Goal: Task Accomplishment & Management: Use online tool/utility

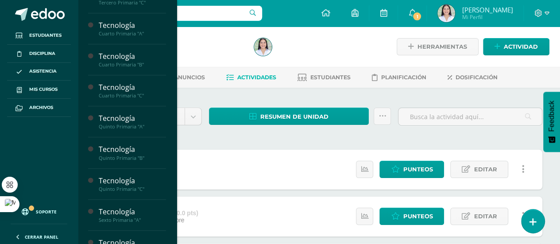
scroll to position [272, 0]
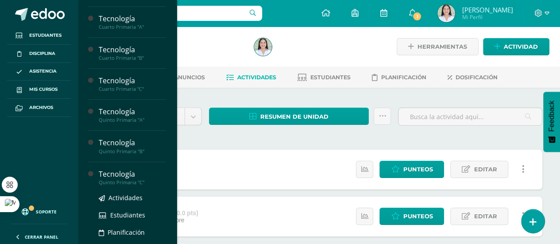
click at [144, 176] on div "Tecnología" at bounding box center [132, 174] width 67 height 10
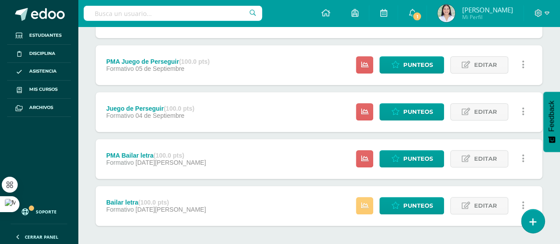
scroll to position [257, 0]
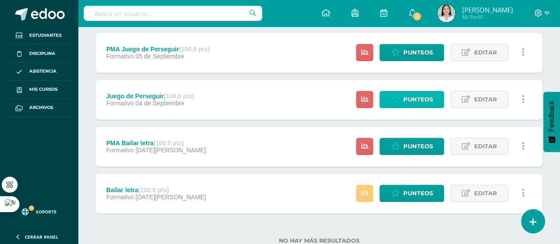
click at [416, 101] on span "Punteos" at bounding box center [417, 99] width 30 height 16
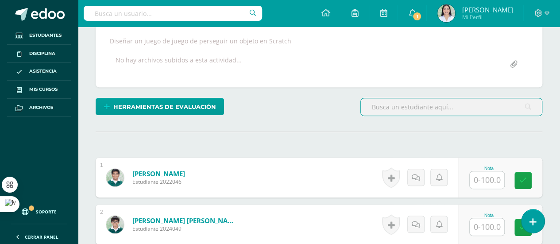
scroll to position [159, 0]
click at [492, 174] on input "text" at bounding box center [486, 179] width 34 height 17
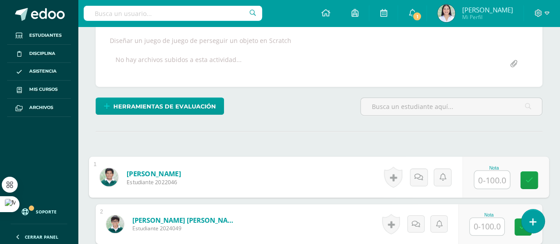
scroll to position [159, 0]
type input "100"
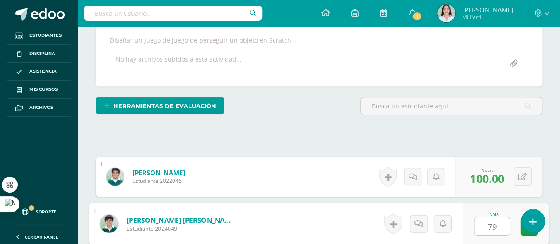
type input "79"
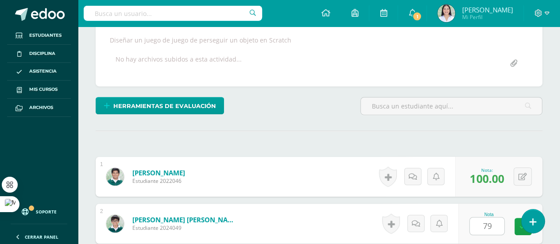
scroll to position [307, 0]
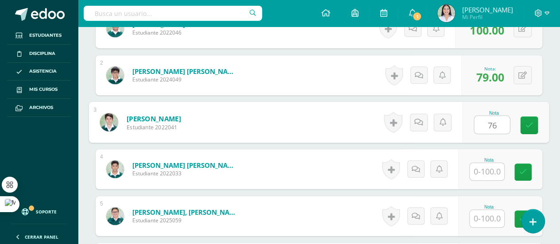
type input "76"
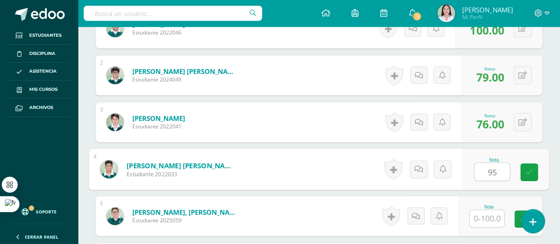
type input "95"
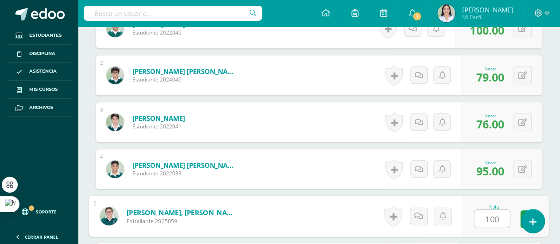
type input "100"
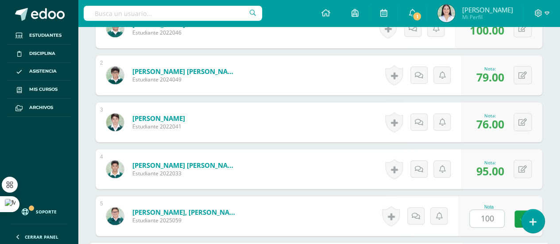
scroll to position [448, 0]
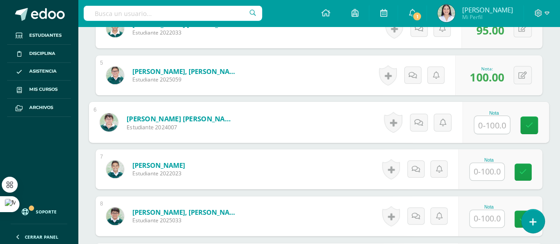
click at [492, 174] on input "text" at bounding box center [486, 171] width 34 height 17
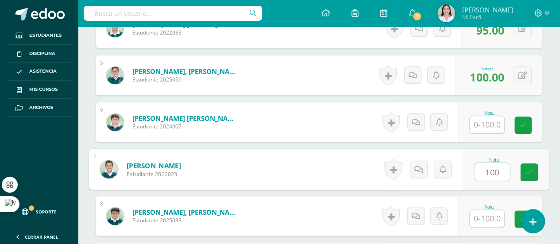
type input "100"
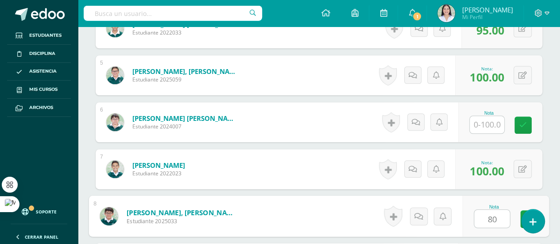
type input "80"
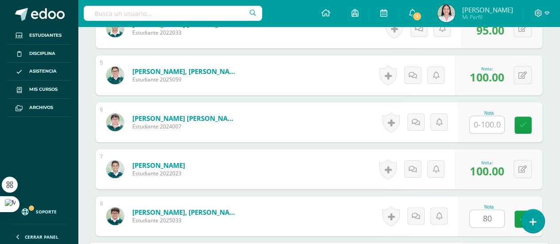
scroll to position [589, 0]
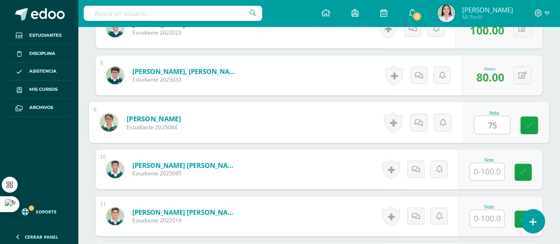
type input "75"
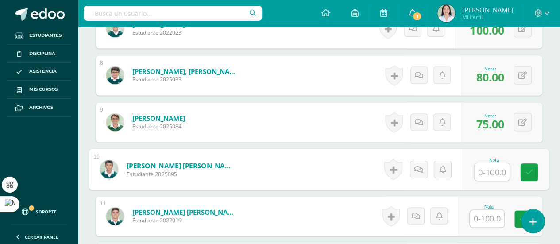
click at [485, 222] on input "text" at bounding box center [486, 218] width 34 height 17
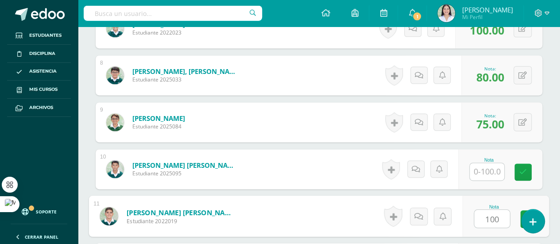
type input "100"
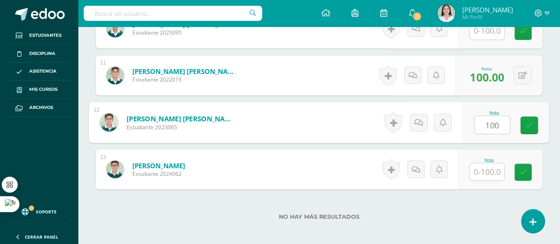
type input "100"
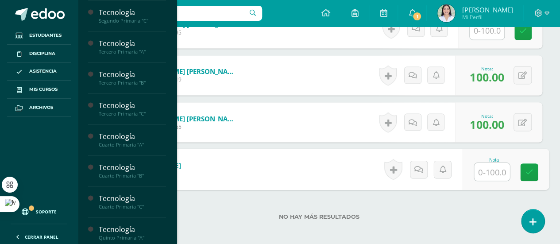
scroll to position [162, 0]
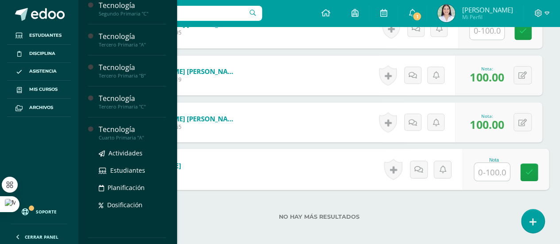
click at [150, 138] on div "Cuarto Primaria "A"" at bounding box center [132, 137] width 67 height 6
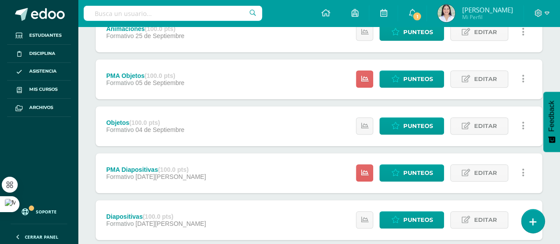
scroll to position [239, 0]
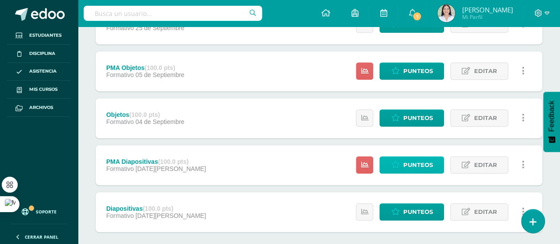
click at [424, 161] on span "Punteos" at bounding box center [417, 165] width 30 height 16
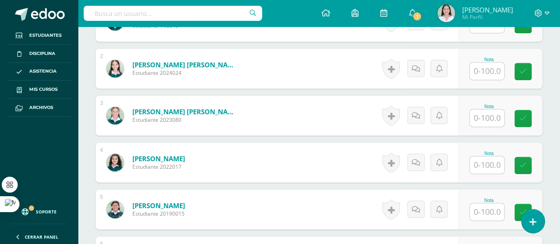
scroll to position [317, 0]
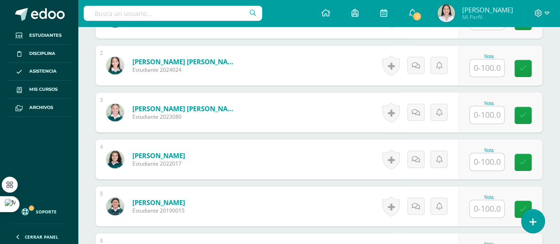
click at [475, 200] on input "text" at bounding box center [486, 208] width 34 height 17
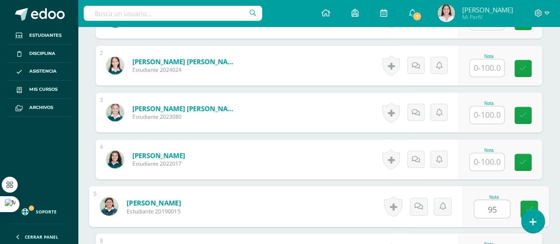
type input "95"
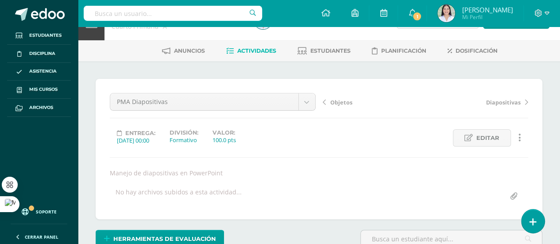
scroll to position [0, 0]
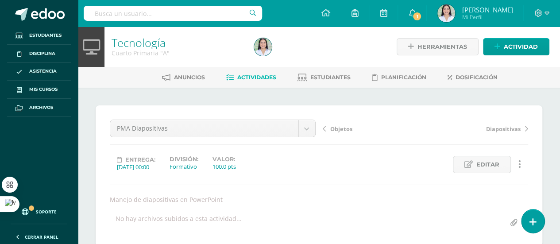
click at [137, 44] on link "Tecnología" at bounding box center [138, 42] width 54 height 15
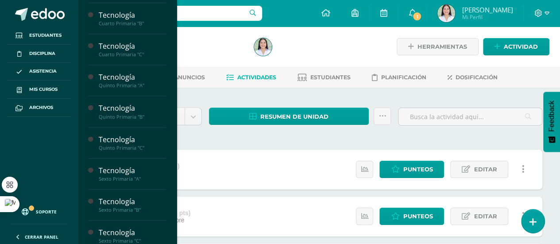
scroll to position [311, 0]
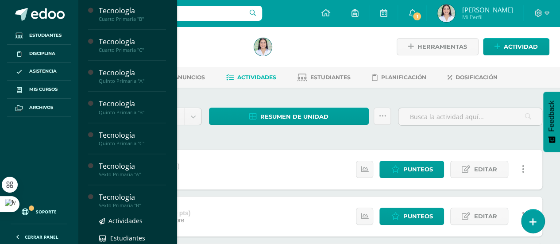
click at [135, 196] on div "Tecnología" at bounding box center [132, 197] width 67 height 10
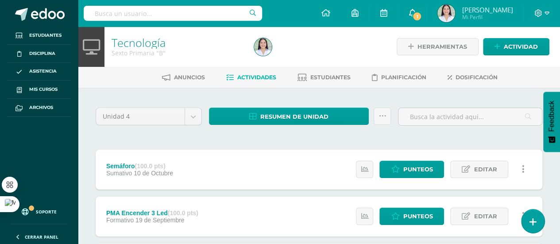
click at [425, 10] on link "1" at bounding box center [412, 13] width 28 height 27
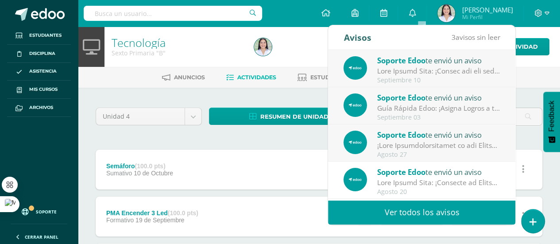
click at [557, 45] on div "Tecnología Sexto Primaria "B" Herramientas Detalle de asistencias Actividad" at bounding box center [319, 47] width 482 height 40
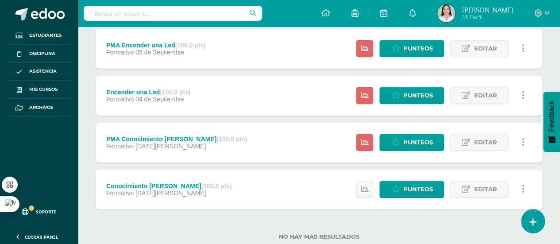
scroll to position [284, 0]
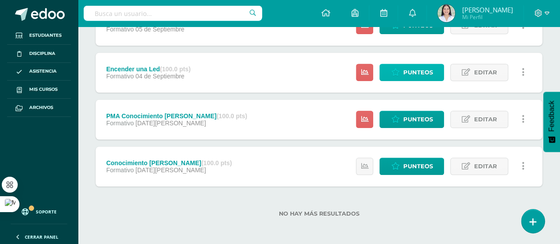
click at [419, 69] on span "Punteos" at bounding box center [417, 72] width 30 height 16
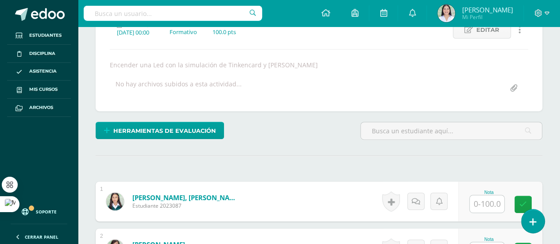
scroll to position [135, 0]
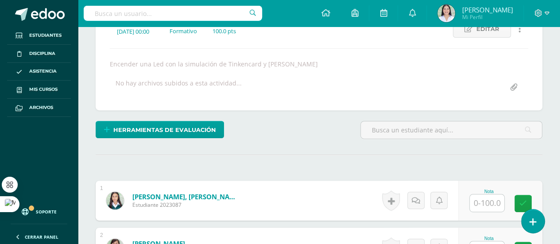
click at [487, 202] on input "text" at bounding box center [486, 202] width 34 height 17
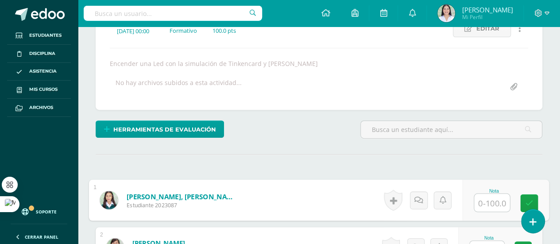
scroll to position [136, 0]
type input "85"
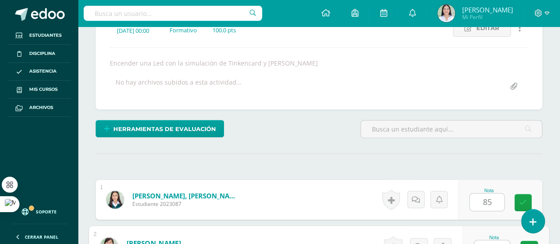
scroll to position [147, 0]
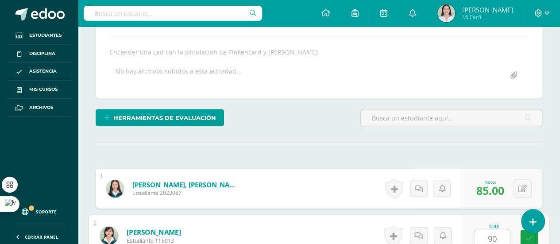
type input "90"
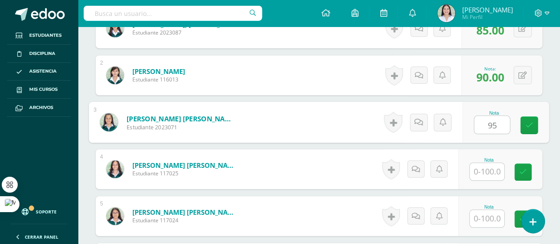
type input "95"
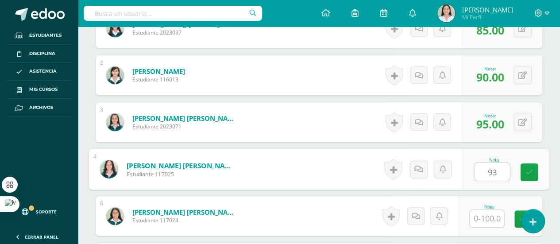
type input "93"
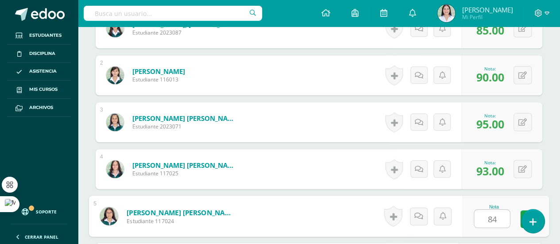
type input "84"
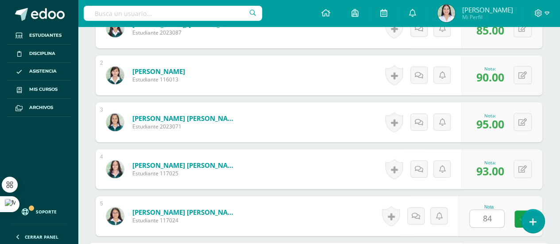
scroll to position [448, 0]
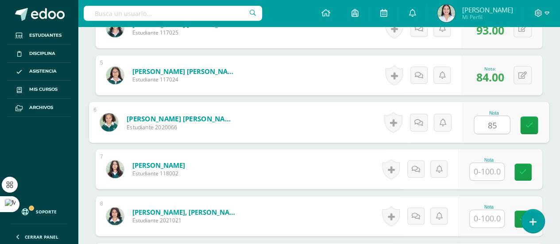
type input "85"
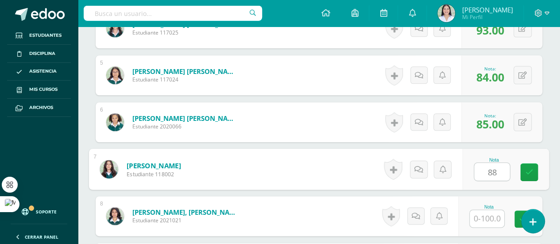
type input "88"
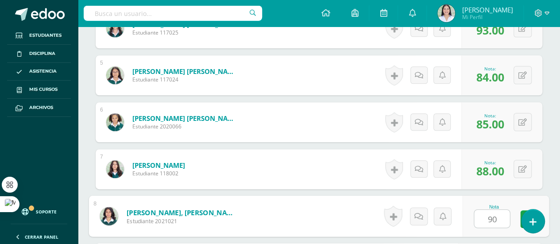
type input "90"
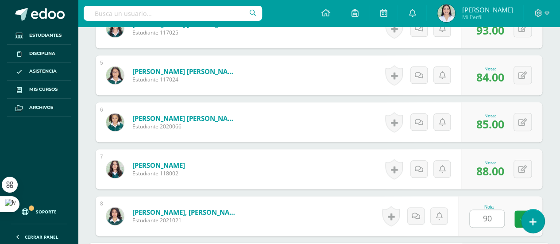
scroll to position [589, 0]
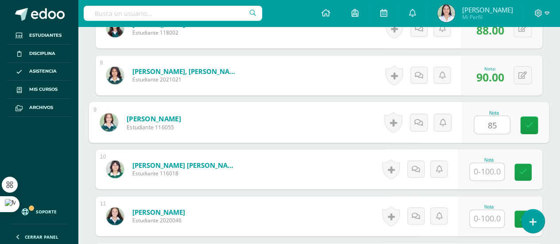
type input "85"
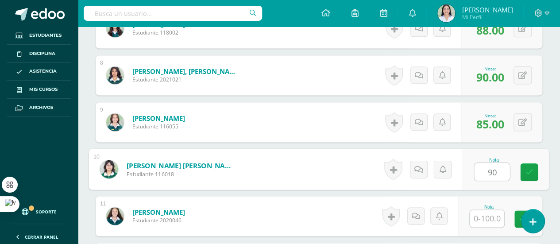
type input "90"
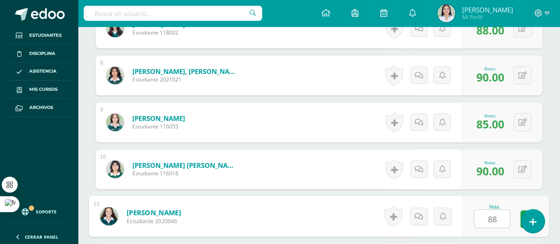
type input "88"
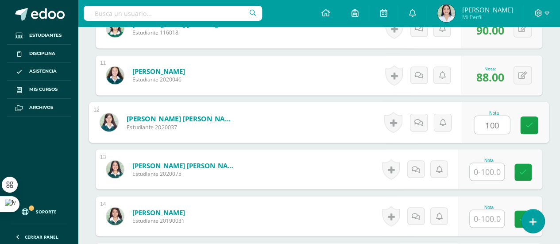
type input "100"
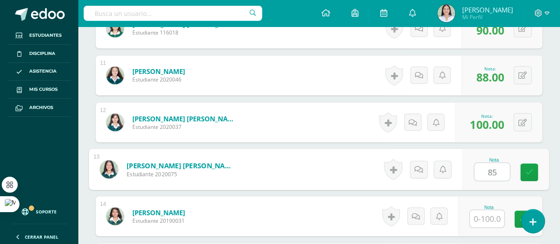
type input "85"
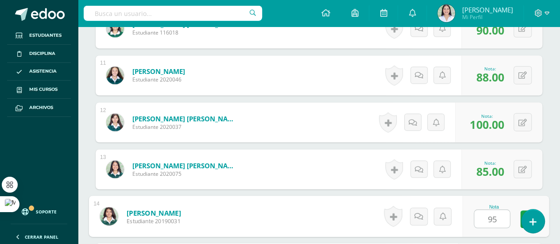
type input "95"
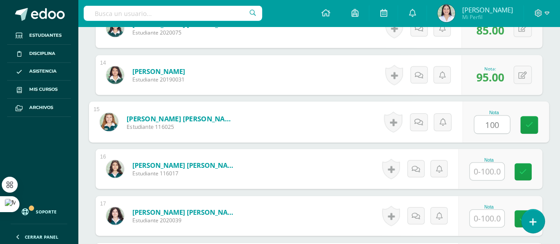
type input "100"
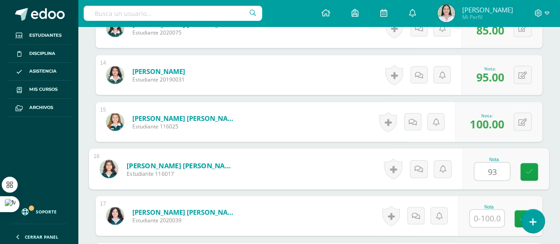
type input "93"
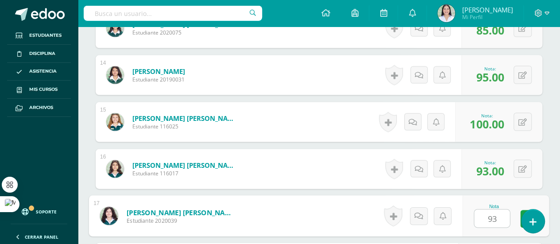
type input "93"
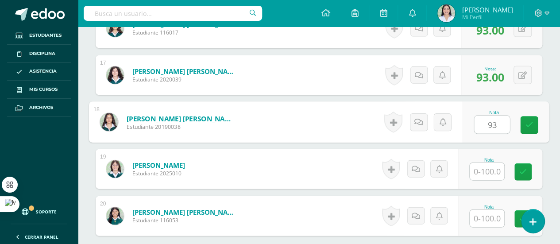
type input "93"
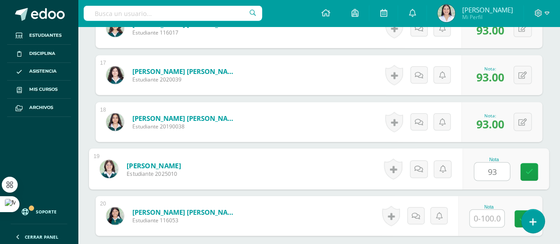
type input "93"
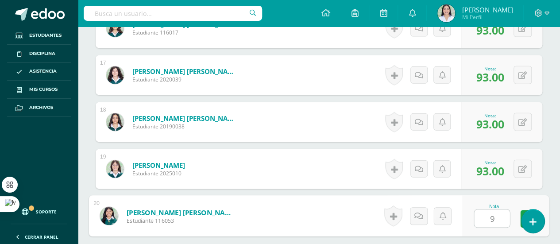
type input "96"
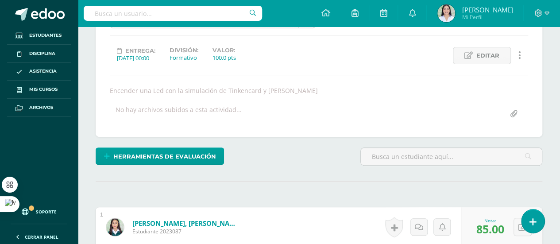
scroll to position [0, 0]
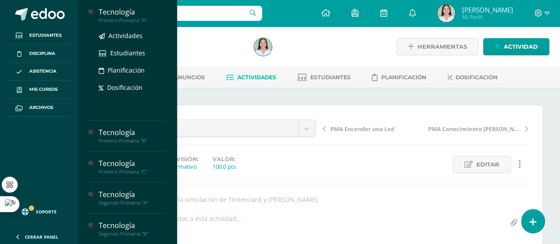
click at [123, 12] on div "Tecnología" at bounding box center [132, 12] width 67 height 10
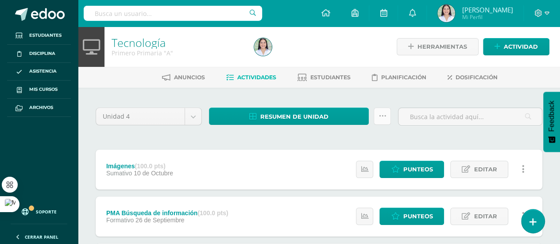
click at [380, 114] on icon at bounding box center [382, 116] width 8 height 8
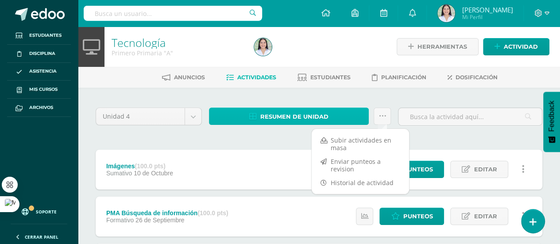
click at [333, 117] on link "Resumen de unidad" at bounding box center [289, 115] width 160 height 17
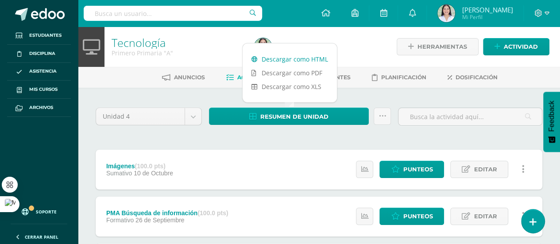
click at [314, 58] on link "Descargar como HTML" at bounding box center [289, 59] width 94 height 14
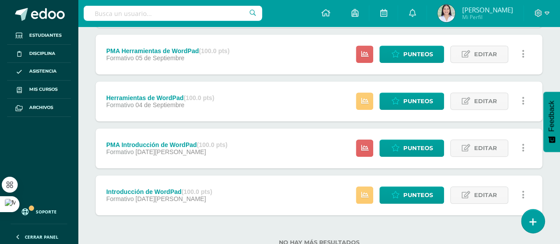
scroll to position [284, 0]
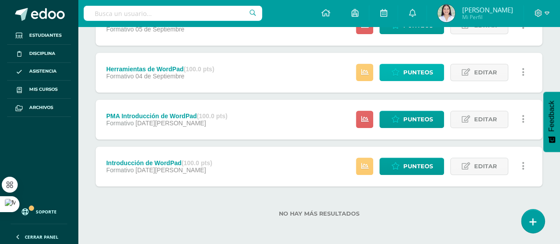
click at [418, 73] on span "Punteos" at bounding box center [417, 72] width 30 height 16
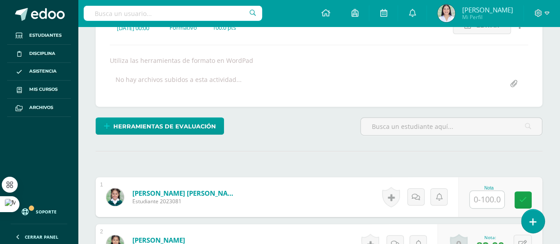
scroll to position [140, 0]
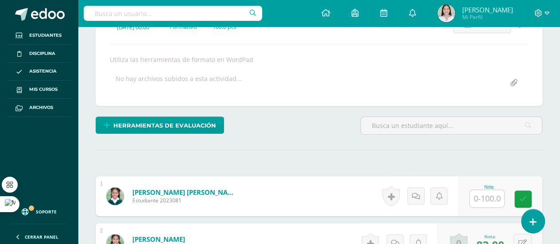
click at [482, 204] on input "text" at bounding box center [486, 198] width 34 height 17
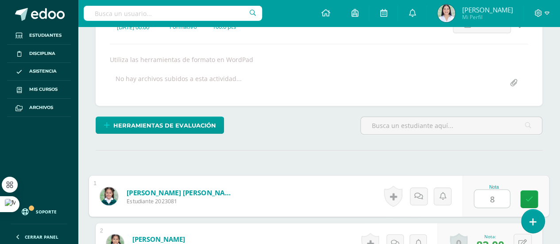
type input "81"
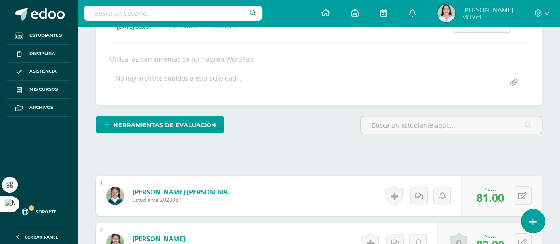
click at [497, 134] on div at bounding box center [450, 128] width 189 height 25
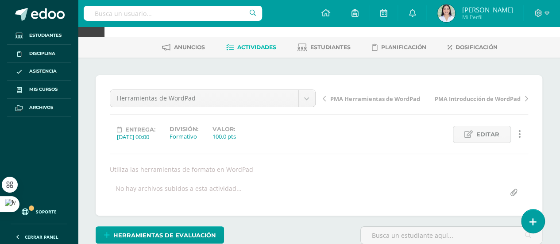
scroll to position [0, 0]
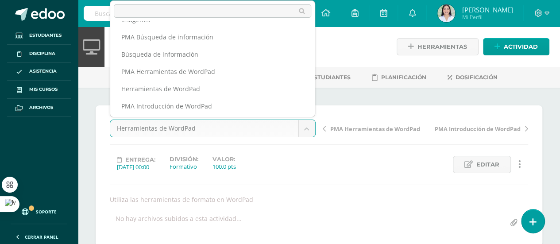
scroll to position [32, 0]
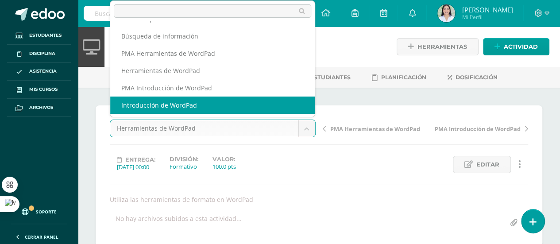
select select "/dashboard/teacher/grade-activity/261038/"
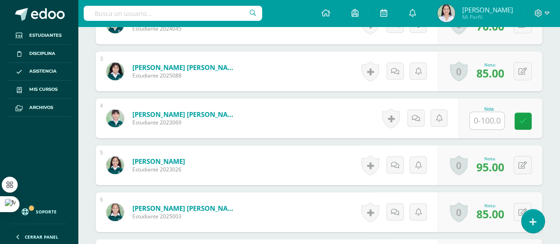
scroll to position [356, 0]
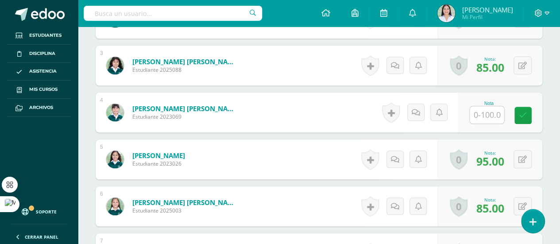
click at [486, 113] on input "text" at bounding box center [486, 114] width 34 height 17
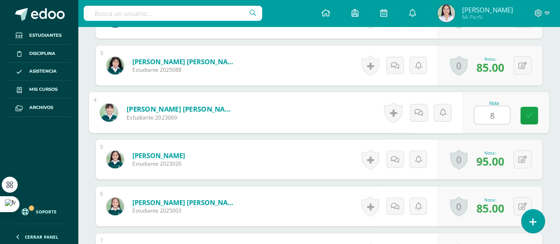
scroll to position [356, 0]
type input "85"
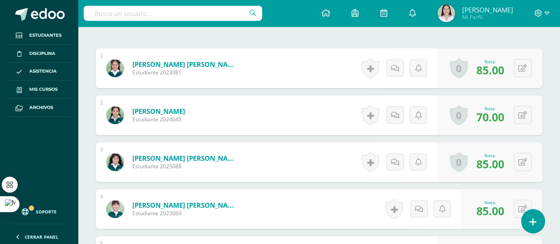
scroll to position [0, 0]
